Goal: Task Accomplishment & Management: Use online tool/utility

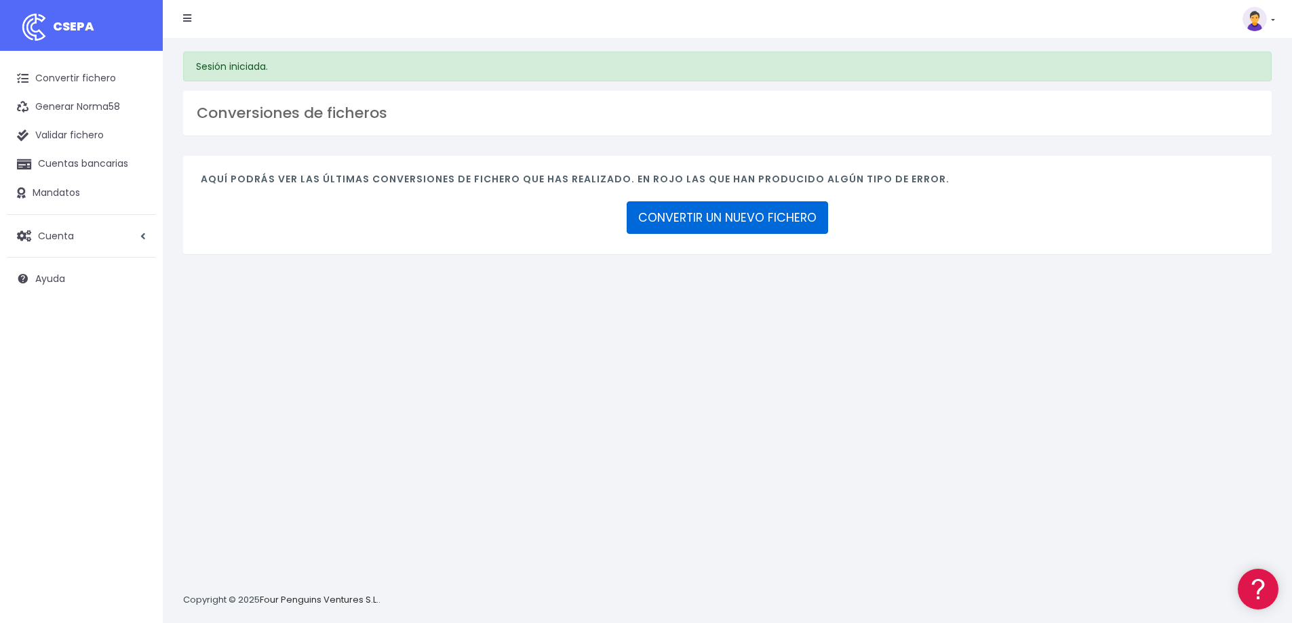
click at [669, 222] on link "CONVERTIR UN NUEVO FICHERO" at bounding box center [727, 217] width 201 height 33
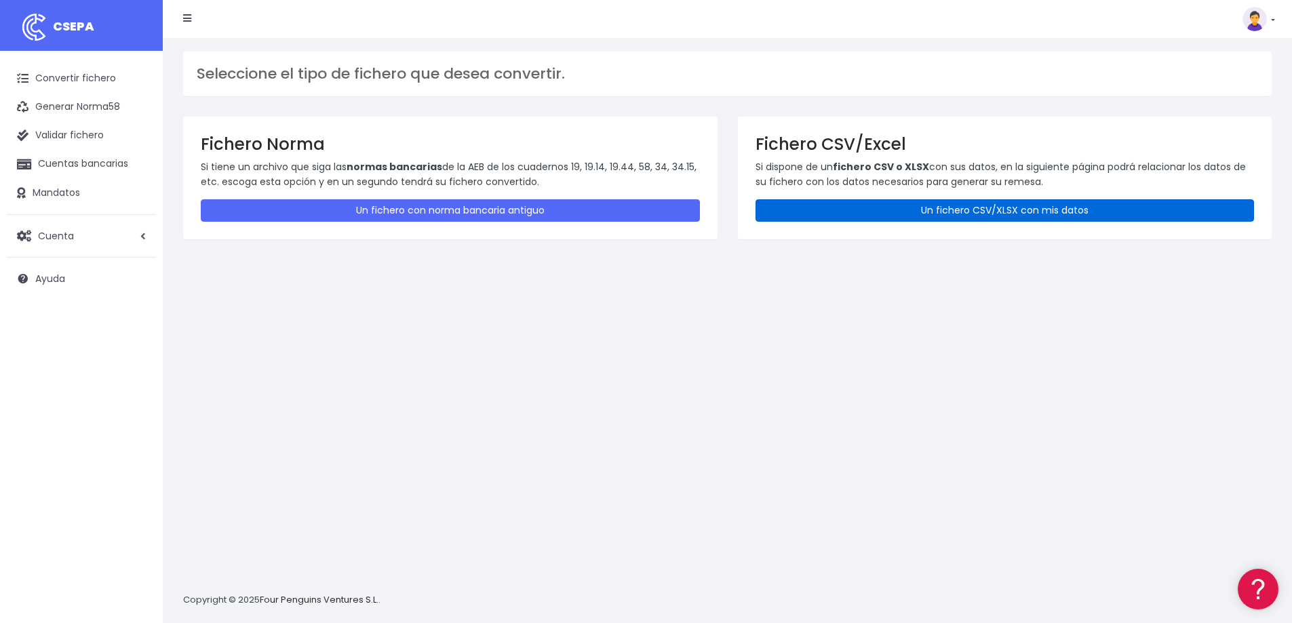
click at [815, 210] on link "Un fichero CSV/XLSX con mis datos" at bounding box center [1005, 210] width 499 height 22
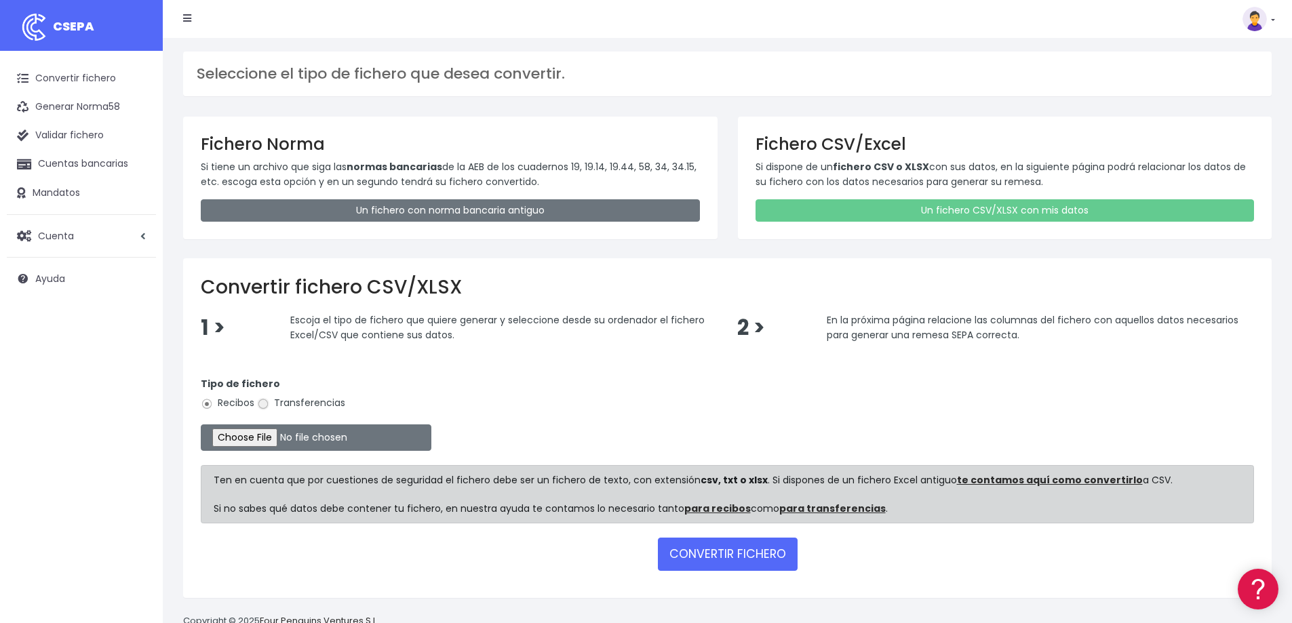
click at [266, 407] on input "Transferencias" at bounding box center [263, 404] width 12 height 12
radio input "true"
click at [258, 437] on input "file" at bounding box center [316, 438] width 231 height 26
type input "C:\fakepath\csv_to_sepa_2025-10-14_12-58-12.csv"
click at [721, 554] on button "CONVERTIR FICHERO" at bounding box center [728, 554] width 140 height 33
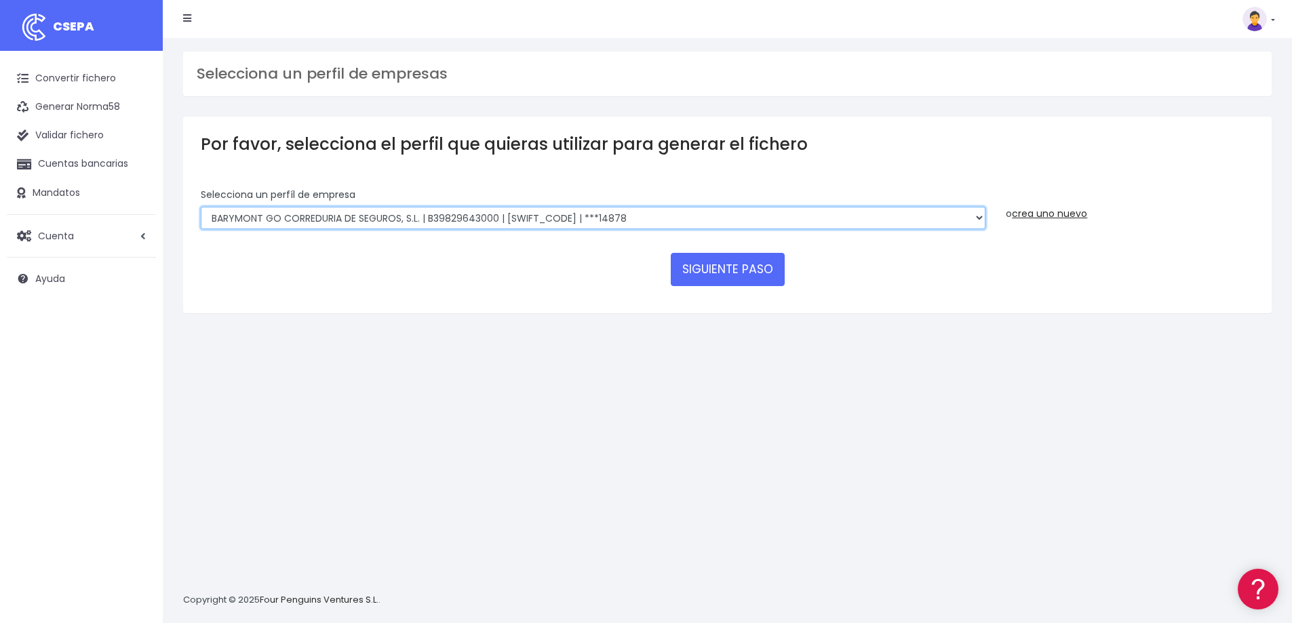
click at [543, 219] on select "BARYMONT GO CORREDURIA DE SEGUROS, S.L. | B39829643000 | BSABESBBXXX | ***14878…" at bounding box center [593, 218] width 785 height 23
drag, startPoint x: 585, startPoint y: 213, endPoint x: 572, endPoint y: 224, distance: 17.4
click at [585, 213] on select "BARYMONT GO CORREDURIA DE SEGUROS, S.L. | B39829643000 | BSABESBBXXX | ***14878…" at bounding box center [593, 218] width 785 height 23
select select "1544"
click at [201, 207] on select "BARYMONT GO CORREDURIA DE SEGUROS, S.L. | B39829643000 | BSABESBBXXX | ***14878…" at bounding box center [593, 218] width 785 height 23
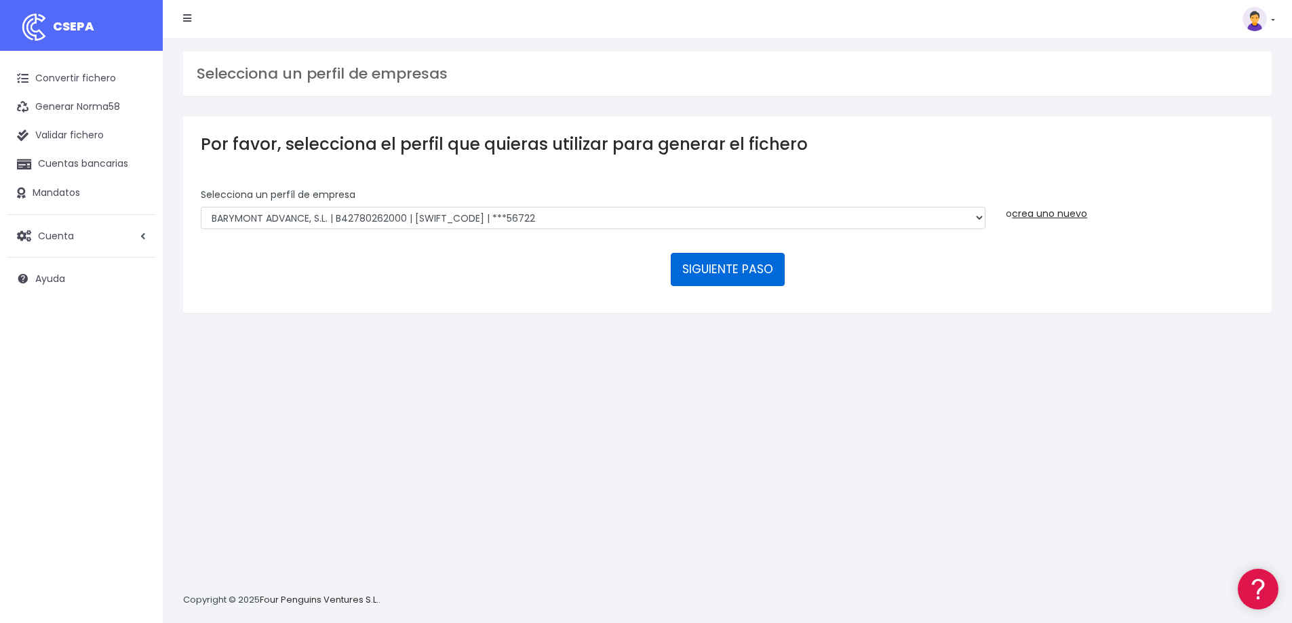
click at [724, 276] on button "SIGUIENTE PASO" at bounding box center [728, 269] width 114 height 33
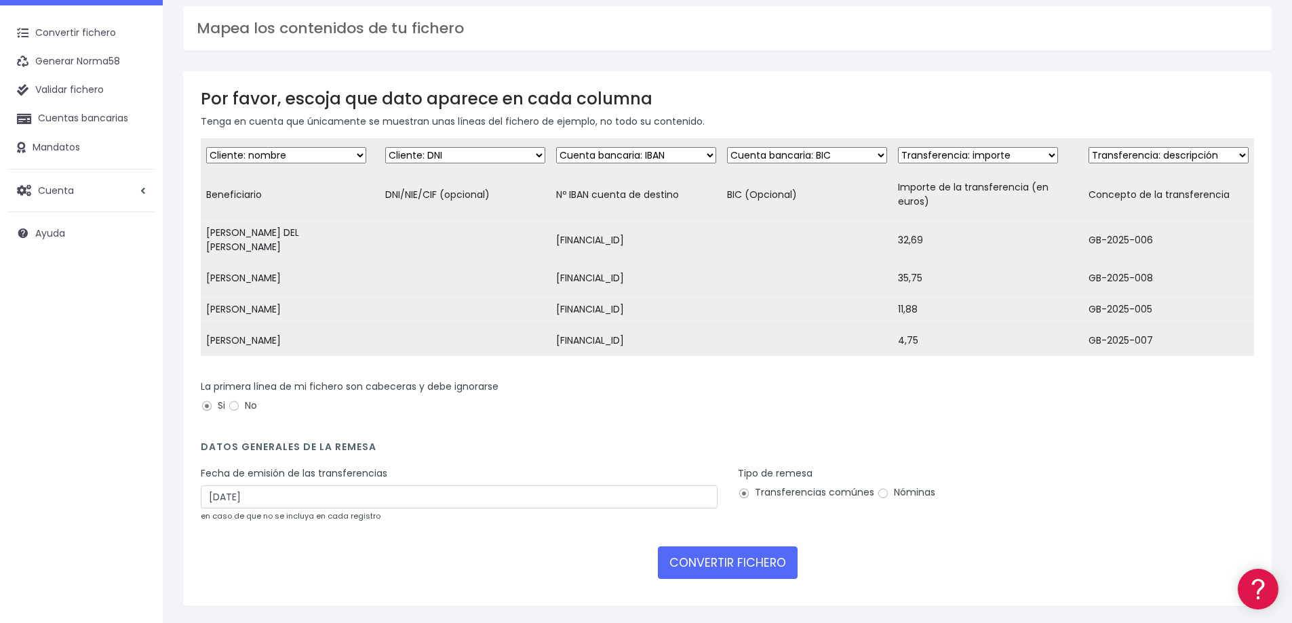
scroll to position [98, 0]
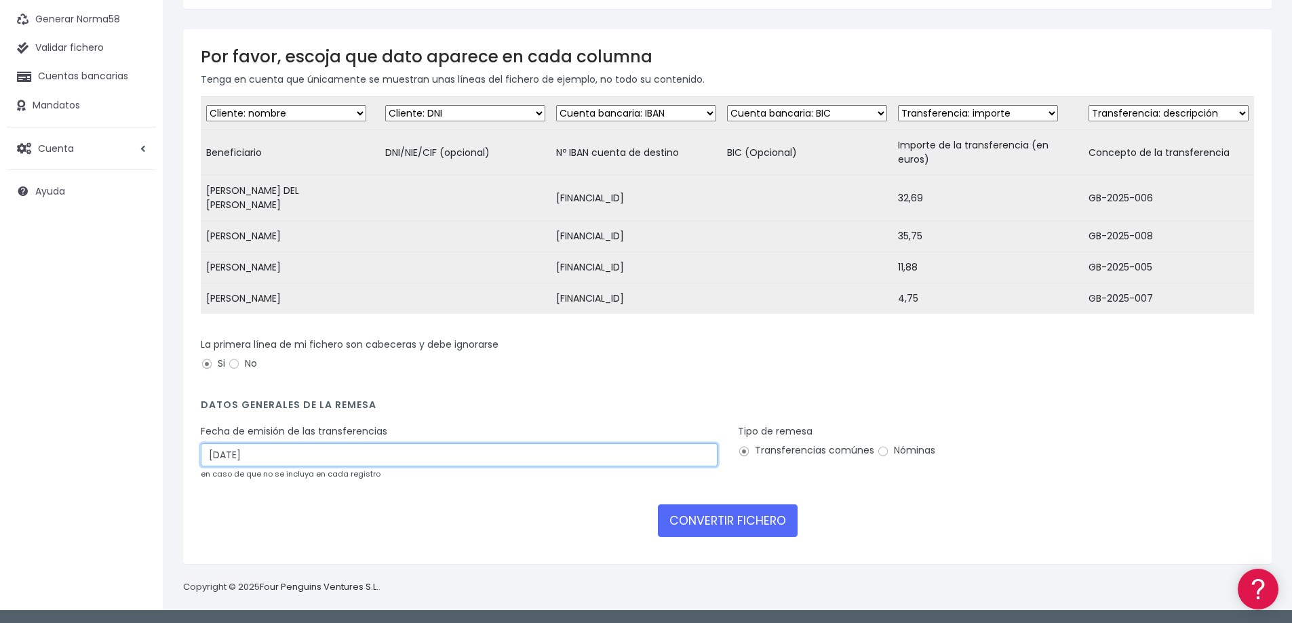
click at [421, 458] on input "[DATE]" at bounding box center [459, 455] width 517 height 23
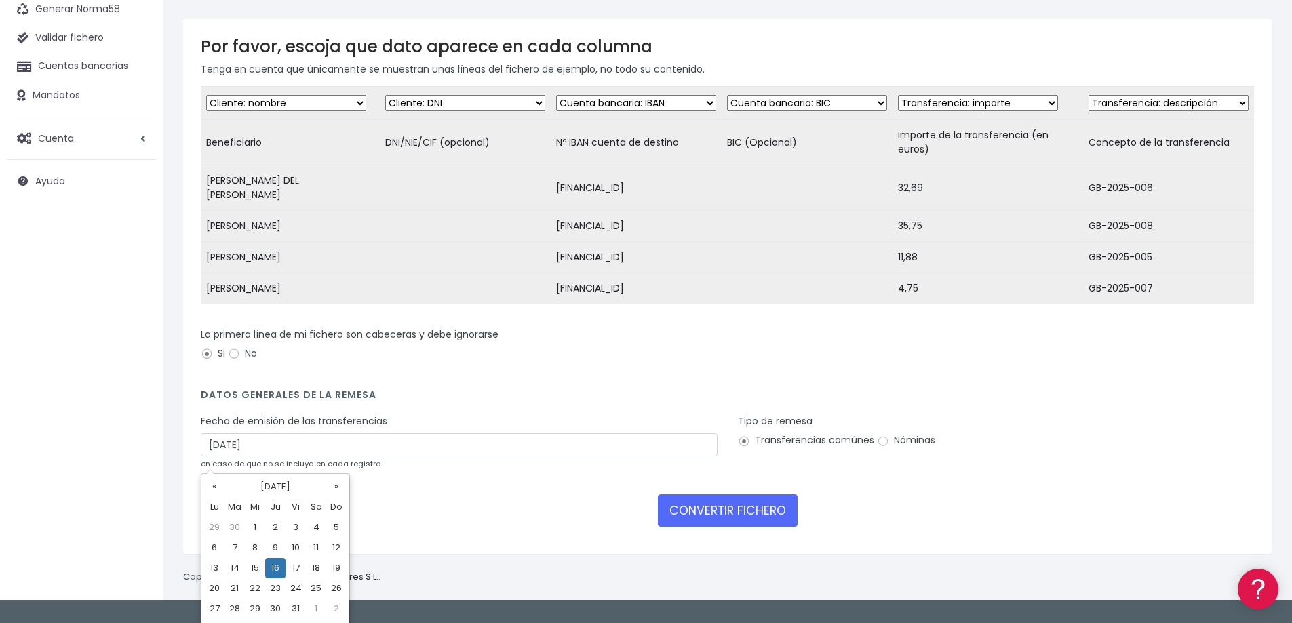
drag, startPoint x: 310, startPoint y: 545, endPoint x: 287, endPoint y: 569, distance: 33.1
click at [288, 566] on div "Por favor, escoja que dato aparece en cada columna Tenga en cuenta que únicamen…" at bounding box center [727, 296] width 1109 height 554
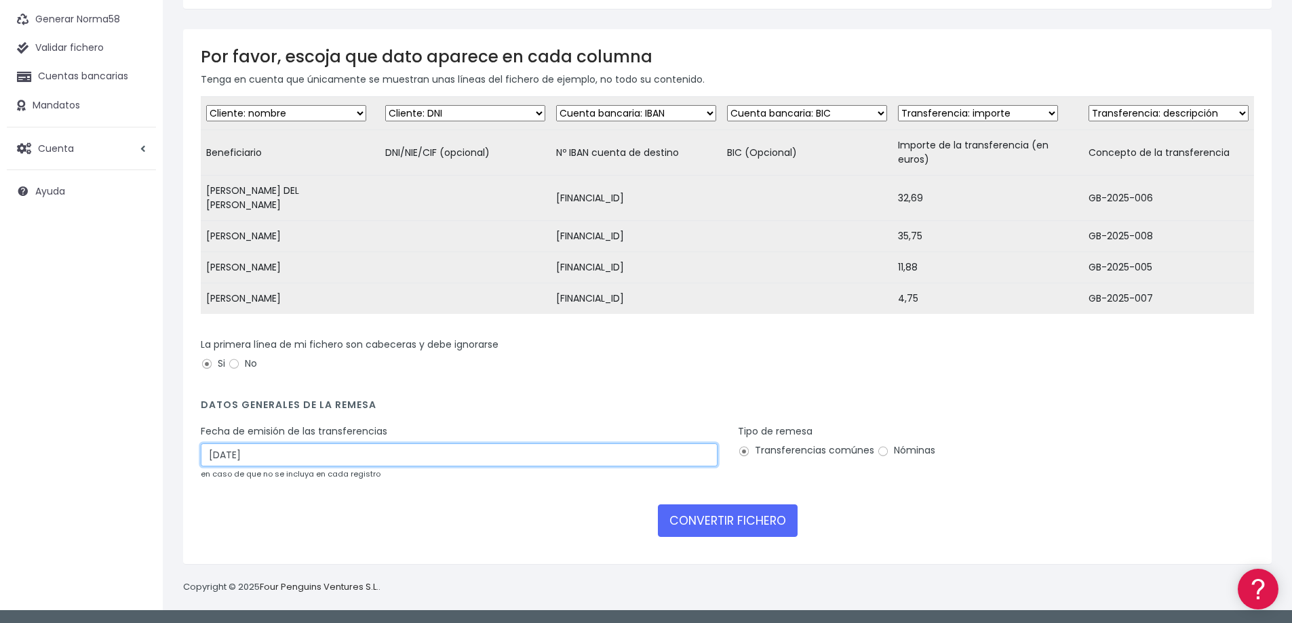
click at [328, 454] on input "16/10/2025" at bounding box center [459, 455] width 517 height 23
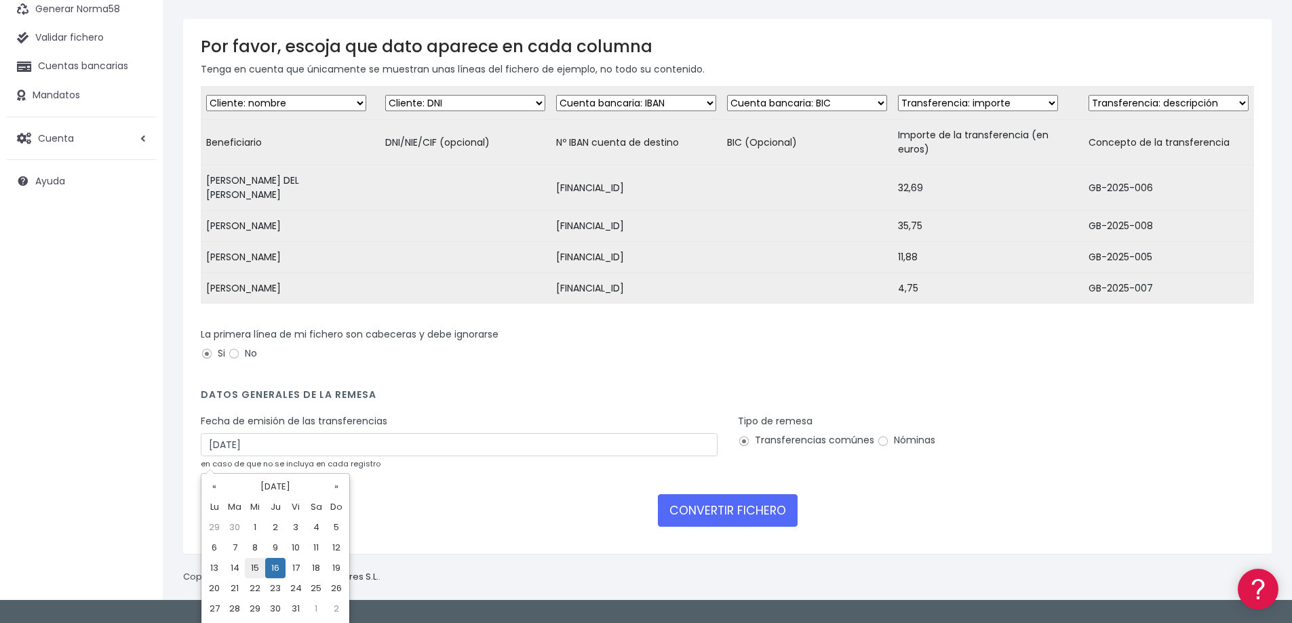
click at [258, 566] on td "15" at bounding box center [255, 568] width 20 height 20
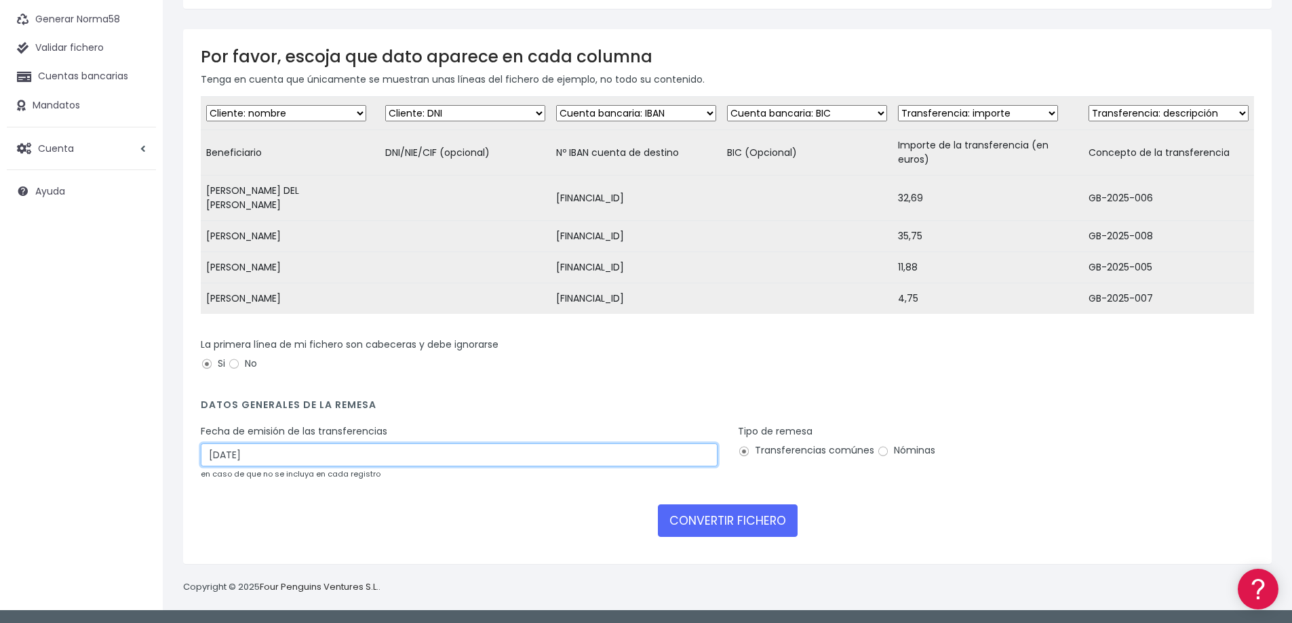
click at [378, 450] on input "15/10/2025" at bounding box center [459, 455] width 517 height 23
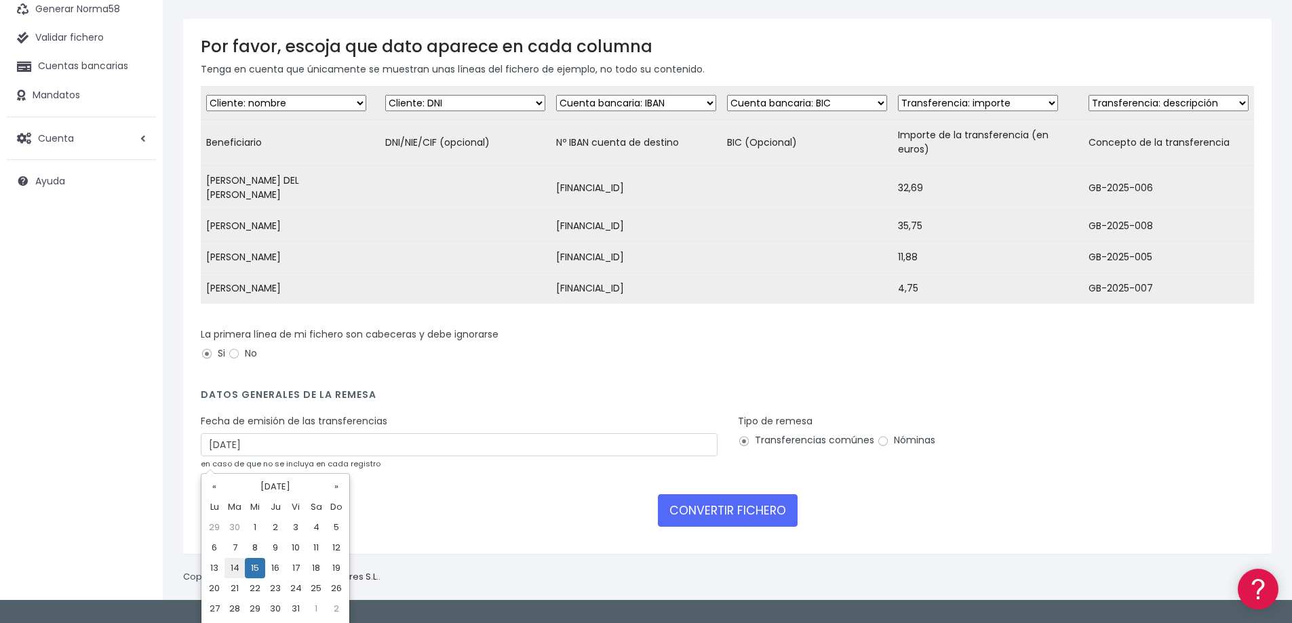
click at [235, 569] on td "14" at bounding box center [235, 568] width 20 height 20
type input "14/10/2025"
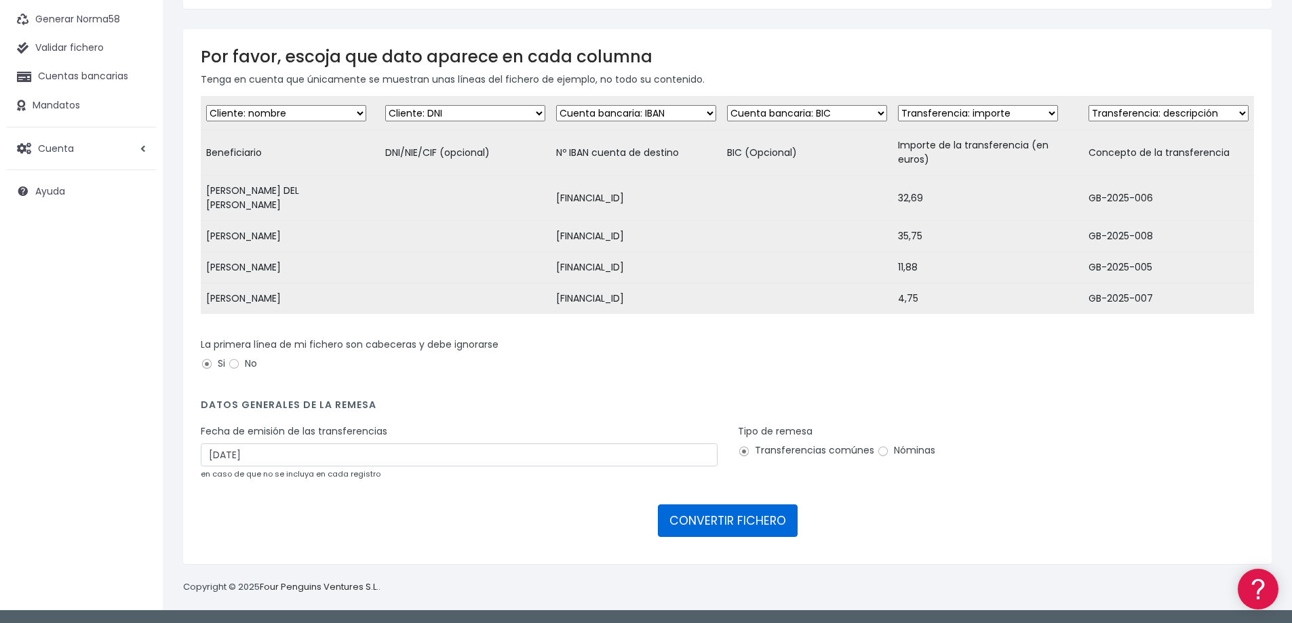
click at [730, 523] on button "CONVERTIR FICHERO" at bounding box center [728, 521] width 140 height 33
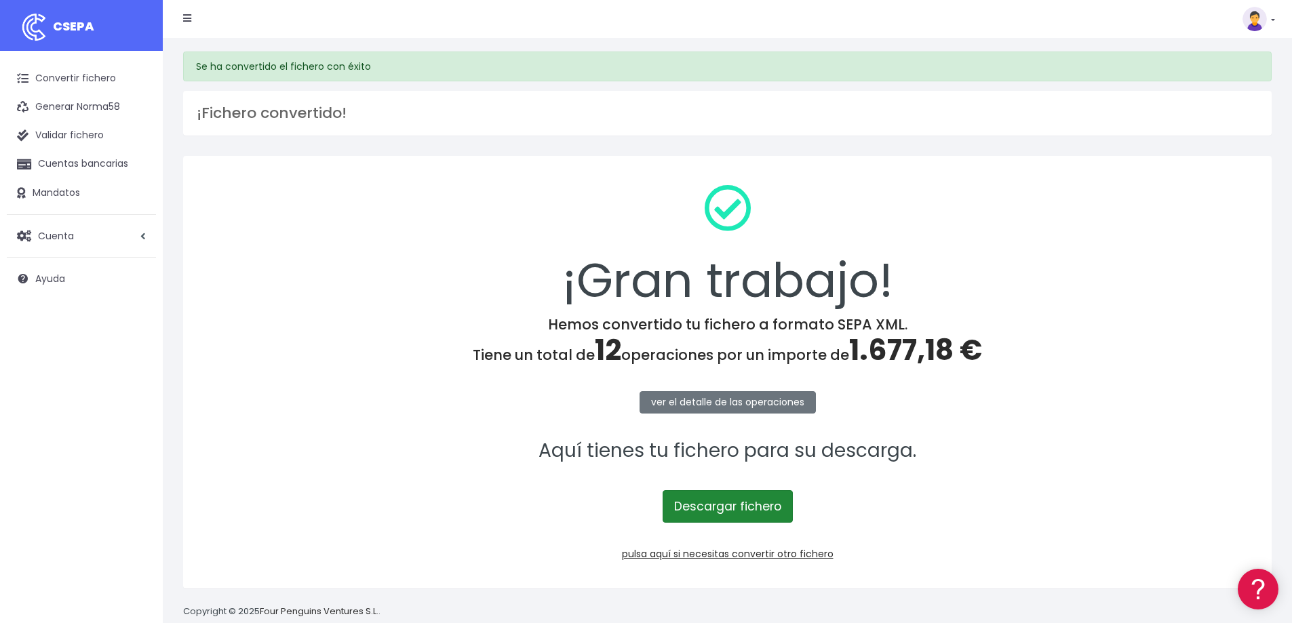
click at [740, 513] on link "Descargar fichero" at bounding box center [728, 506] width 130 height 33
